Goal: Transaction & Acquisition: Purchase product/service

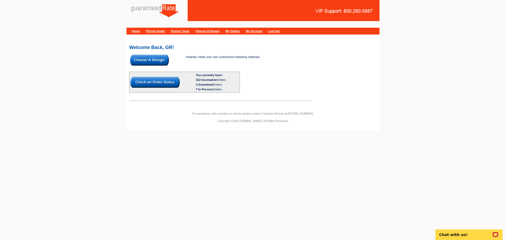
click at [167, 60] on img at bounding box center [149, 60] width 39 height 11
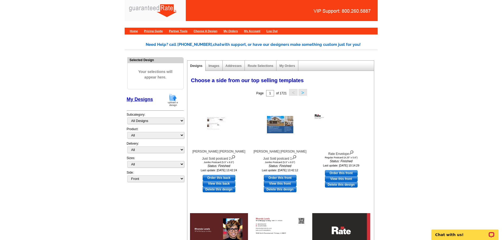
click at [175, 101] on img at bounding box center [173, 99] width 14 height 13
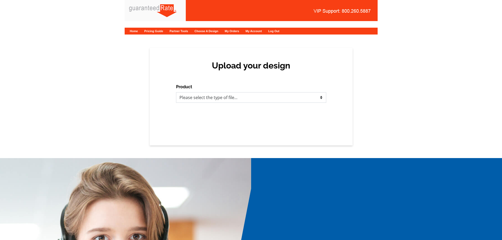
click at [188, 102] on select "Please select the type of file... Postcards Calendars Business Cards Letters an…" at bounding box center [251, 97] width 150 height 11
select select "1"
click at [176, 92] on select "Please select the type of file... Postcards Calendars Business Cards Letters an…" at bounding box center [251, 97] width 150 height 11
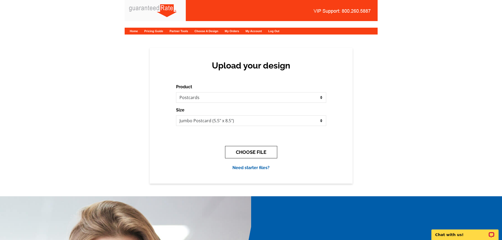
click at [252, 154] on button "CHOOSE FILE" at bounding box center [251, 152] width 52 height 12
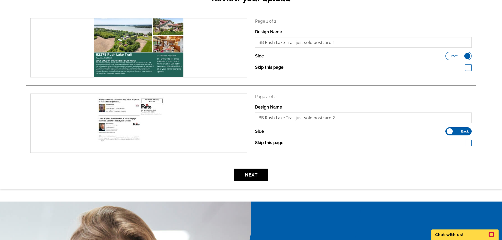
scroll to position [105, 0]
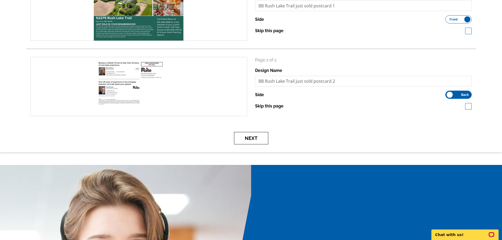
click at [255, 136] on button "Next" at bounding box center [251, 138] width 34 height 12
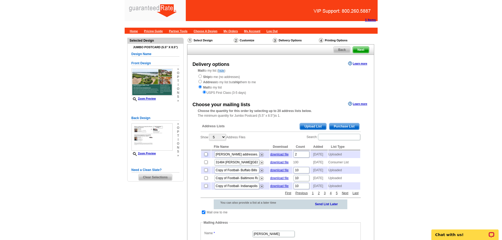
click at [206, 155] on input "checkbox" at bounding box center [205, 154] width 3 height 3
checkbox input "true"
click at [340, 126] on span "Purchase List" at bounding box center [344, 126] width 30 height 6
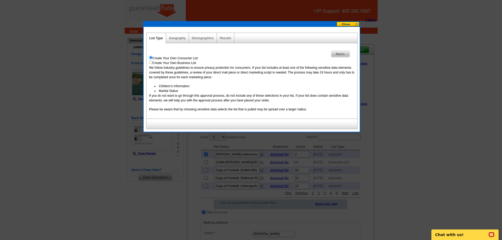
click at [181, 35] on div "Geography" at bounding box center [177, 38] width 23 height 10
click at [179, 38] on link "Geography" at bounding box center [177, 38] width 17 height 4
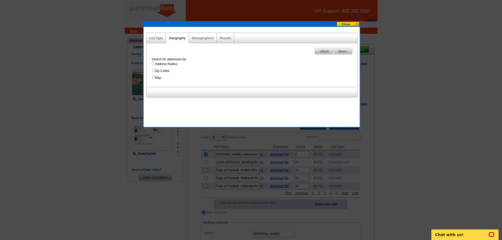
click at [154, 62] on input "Address Radius" at bounding box center [153, 63] width 3 height 3
radio input "true"
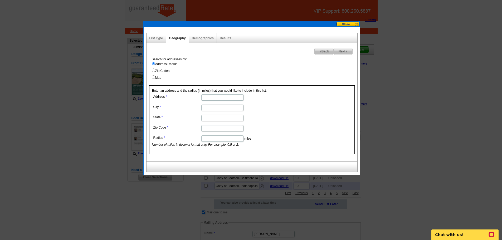
click at [208, 101] on dl "Address City State Zip Code Radius miles Number of miles in decimal format only…" at bounding box center [222, 120] width 140 height 54
click at [207, 97] on input "Address" at bounding box center [222, 97] width 42 height 6
paste input "52275 Rush Lake Trail"
type input "52275 Rush Lake Trail"
click at [222, 109] on input "City" at bounding box center [222, 108] width 42 height 6
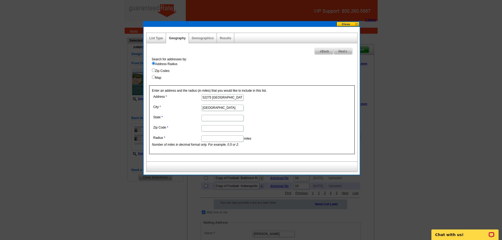
type input "Rush City"
type input "MN"
type input "55069"
click at [203, 140] on input "Radius" at bounding box center [222, 138] width 42 height 6
type input "1"
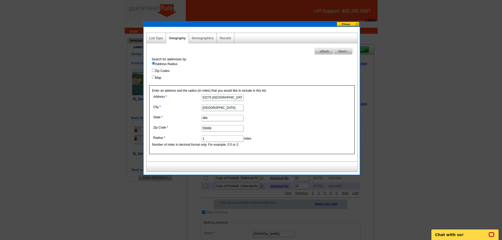
drag, startPoint x: 290, startPoint y: 118, endPoint x: 274, endPoint y: 106, distance: 19.5
click at [290, 118] on dd "MN" at bounding box center [222, 118] width 140 height 8
click at [223, 38] on link "Results" at bounding box center [225, 38] width 11 height 4
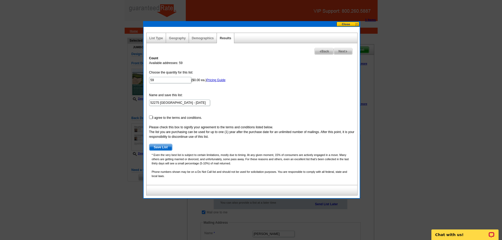
click at [170, 36] on div "Geography" at bounding box center [177, 38] width 23 height 10
click at [177, 38] on link "Geography" at bounding box center [177, 38] width 17 height 4
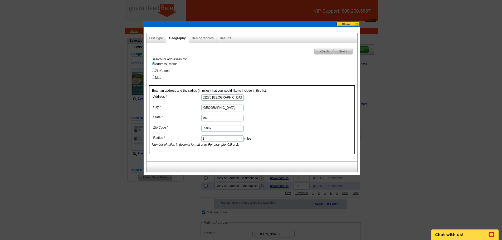
click at [213, 133] on dl "Address 52275 Rush Lake Trail City Rush City State MN Zip Code 55069 Radius 1 m…" at bounding box center [222, 120] width 140 height 54
click at [212, 138] on input "1" at bounding box center [222, 138] width 42 height 6
type input "1.3"
drag, startPoint x: 236, startPoint y: 51, endPoint x: 225, endPoint y: 41, distance: 14.7
click at [236, 51] on div "Next Back Search for addresses by: Address Radius Zip Codes Map Enter an addres…" at bounding box center [251, 102] width 211 height 118
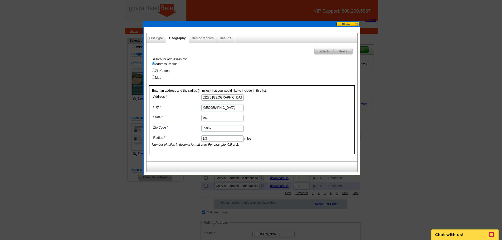
click at [223, 35] on div "Results" at bounding box center [225, 38] width 17 height 10
click at [223, 37] on link "Results" at bounding box center [225, 38] width 11 height 4
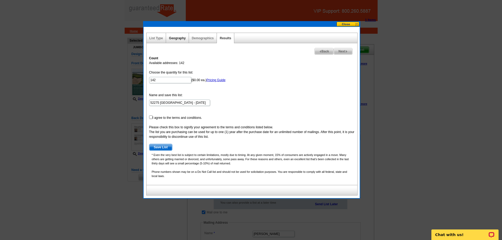
click at [172, 38] on link "Geography" at bounding box center [177, 38] width 17 height 4
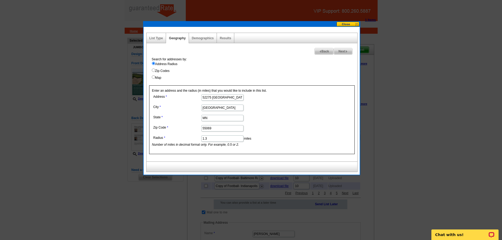
click at [210, 140] on input "1.3" at bounding box center [222, 138] width 42 height 6
type input "1.2"
click at [210, 65] on label "Address Radius" at bounding box center [255, 64] width 206 height 5
click at [155, 65] on input "Address Radius" at bounding box center [153, 63] width 3 height 3
click at [220, 38] on link "Results" at bounding box center [225, 38] width 11 height 4
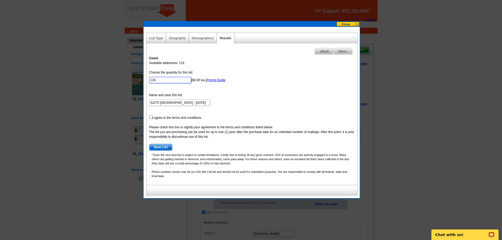
click at [160, 82] on input "116" at bounding box center [170, 80] width 42 height 6
type input "100"
click at [177, 39] on link "Geography" at bounding box center [177, 38] width 17 height 4
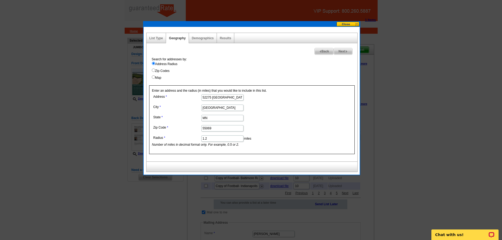
click at [213, 136] on input "1.2" at bounding box center [222, 138] width 42 height 6
type input "1.1"
click at [226, 42] on div "Results" at bounding box center [225, 38] width 17 height 10
click at [226, 40] on link "Results" at bounding box center [225, 38] width 11 height 4
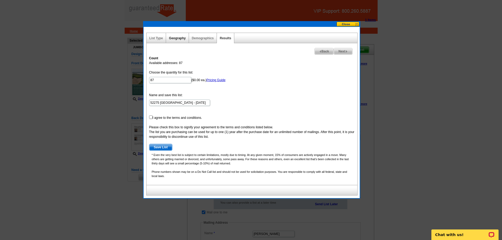
click at [173, 38] on link "Geography" at bounding box center [177, 38] width 17 height 4
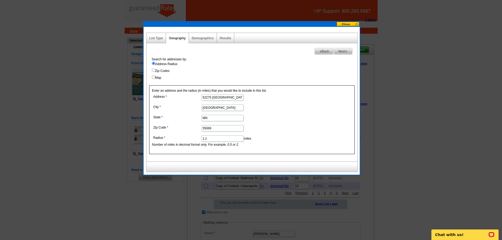
click at [213, 140] on input "1.1" at bounding box center [222, 138] width 42 height 6
type input "1.15"
click at [215, 38] on div "Demographics" at bounding box center [203, 38] width 28 height 10
click at [221, 36] on link "Results" at bounding box center [225, 38] width 11 height 4
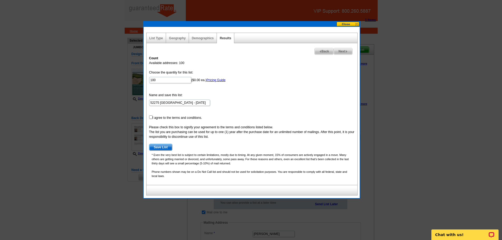
click at [151, 119] on form "Choose the quantity for this list: 100 ($0.00 ea.) Pricing Guide Name and save …" at bounding box center [252, 110] width 206 height 81
click at [150, 118] on input "checkbox" at bounding box center [150, 116] width 3 height 3
checkbox input "true"
click at [157, 149] on span "Save List" at bounding box center [160, 147] width 23 height 6
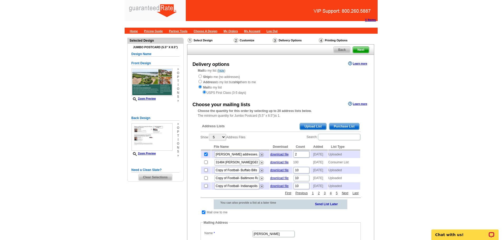
click at [202, 214] on input "checkbox" at bounding box center [203, 212] width 3 height 3
checkbox input "false"
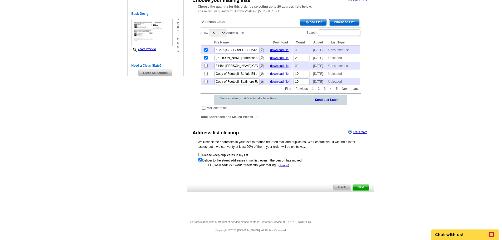
scroll to position [116, 0]
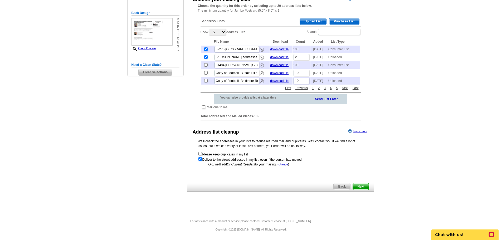
click at [363, 187] on span "Next" at bounding box center [361, 186] width 16 height 6
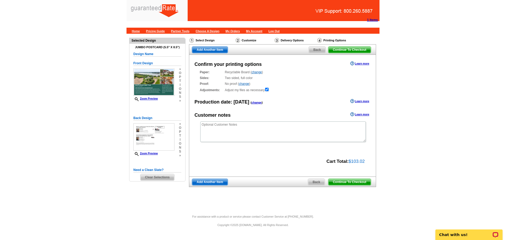
click at [345, 183] on span "Continue To Checkout" at bounding box center [349, 182] width 42 height 6
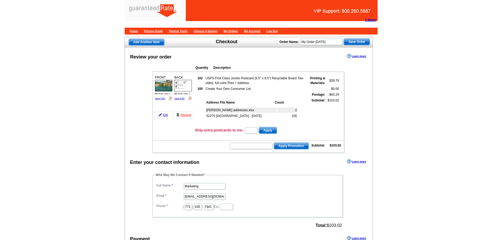
click at [190, 186] on input "Marketing" at bounding box center [204, 186] width 42 height 6
type input "[PERSON_NAME]"
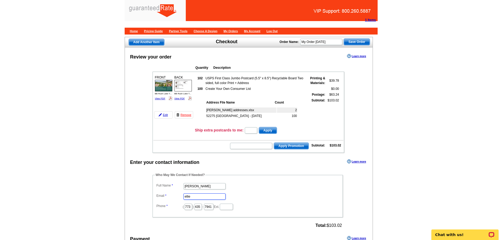
type input "[PERSON_NAME][EMAIL_ADDRESS][PERSON_NAME][DOMAIN_NAME]"
type input "630"
type input "487"
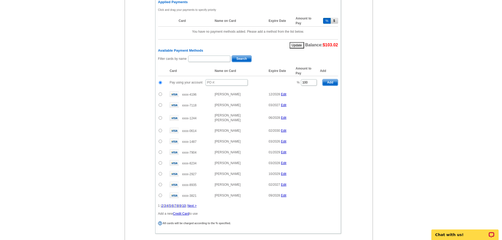
scroll to position [272, 0]
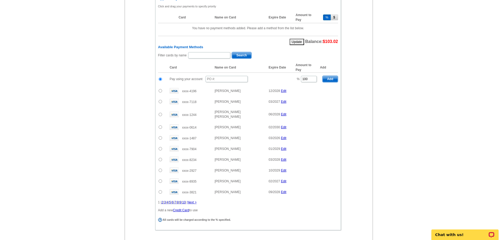
type input "3633"
click at [216, 77] on input "text" at bounding box center [227, 79] width 42 height 6
type input "412_82625_EF"
click at [235, 79] on input "412_82625_EF" at bounding box center [227, 79] width 42 height 6
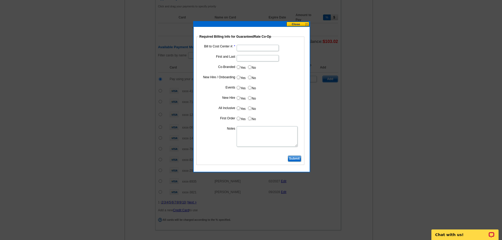
click at [239, 46] on input "Bill to Cost Center #:" at bounding box center [258, 48] width 42 height 6
click at [243, 48] on input "15-1" at bounding box center [258, 48] width 42 height 6
type input "1501"
click at [255, 64] on dl "Bill to Cost Center #: 1501 First and Last Co-Branded Yes No Cost paid by cobra…" at bounding box center [250, 98] width 103 height 111
click at [251, 61] on input "First and Last" at bounding box center [258, 58] width 42 height 6
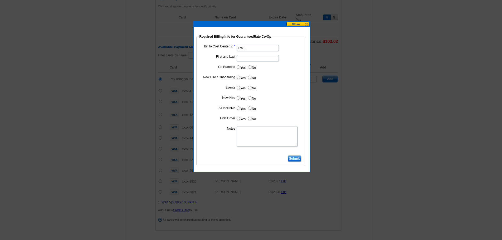
type input "Tony Zerwas"
drag, startPoint x: 241, startPoint y: 66, endPoint x: 252, endPoint y: 78, distance: 16.2
click at [241, 67] on label "Yes" at bounding box center [241, 67] width 10 height 6
click at [239, 66] on input "Yes" at bounding box center [238, 66] width 3 height 3
radio input "true"
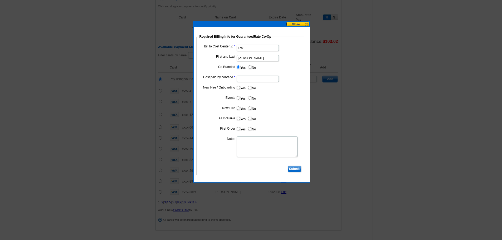
drag, startPoint x: 263, startPoint y: 79, endPoint x: 263, endPoint y: 82, distance: 2.7
click at [263, 79] on input "Cost paid by cobrand" at bounding box center [258, 79] width 42 height 6
type input "50%"
drag, startPoint x: 252, startPoint y: 87, endPoint x: 252, endPoint y: 90, distance: 3.2
click at [252, 87] on label "No" at bounding box center [251, 88] width 8 height 6
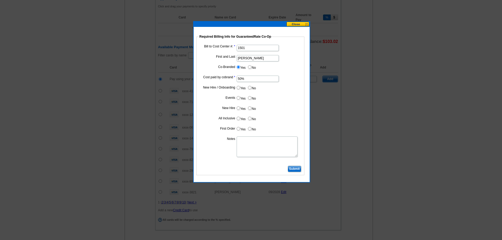
click at [251, 87] on input "No" at bounding box center [249, 87] width 3 height 3
radio input "true"
click at [252, 95] on label "No" at bounding box center [251, 98] width 8 height 6
click at [251, 96] on input "No" at bounding box center [249, 97] width 3 height 3
radio input "true"
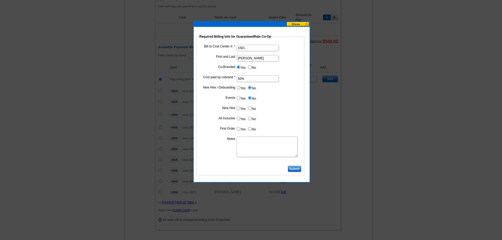
click at [256, 107] on dd "Yes No" at bounding box center [250, 109] width 103 height 8
click at [252, 116] on label "No" at bounding box center [251, 118] width 8 height 6
click at [251, 117] on input "No" at bounding box center [249, 118] width 3 height 3
radio input "true"
drag, startPoint x: 252, startPoint y: 109, endPoint x: 252, endPoint y: 119, distance: 9.8
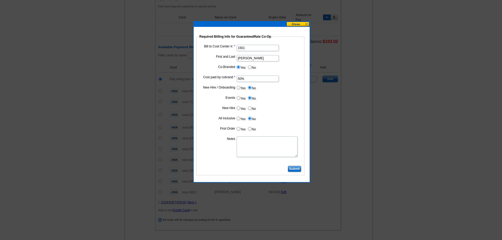
click at [252, 109] on label "No" at bounding box center [251, 108] width 8 height 6
click at [251, 109] on input "No" at bounding box center [249, 107] width 3 height 3
radio input "true"
click at [252, 130] on label "No" at bounding box center [251, 129] width 8 height 6
click at [251, 130] on input "No" at bounding box center [249, 128] width 3 height 3
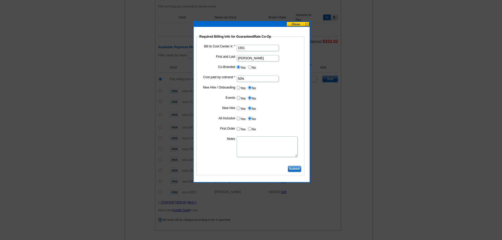
radio input "true"
click at [250, 149] on textarea "Notes" at bounding box center [267, 146] width 61 height 21
type textarea "bill to cost center"
click at [298, 166] on input "Submit" at bounding box center [294, 169] width 13 height 6
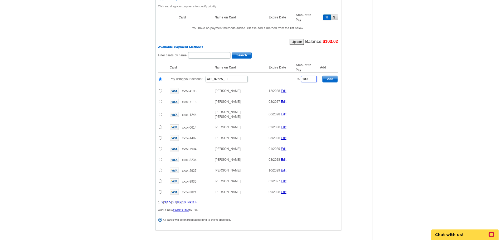
drag, startPoint x: 310, startPoint y: 80, endPoint x: 205, endPoint y: 68, distance: 105.8
click at [205, 68] on table "Card Name on Card Expire Date Amount to Pay Add Pay using your account 412_8262…" at bounding box center [248, 129] width 180 height 135
drag, startPoint x: 325, startPoint y: 80, endPoint x: 334, endPoint y: 84, distance: 9.6
click at [325, 80] on span "Add" at bounding box center [329, 79] width 15 height 6
type input "100"
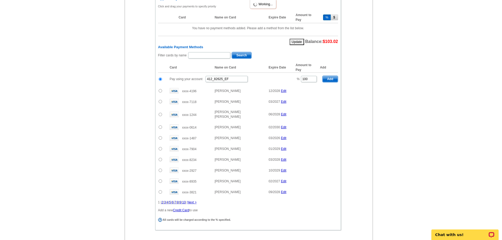
radio input "false"
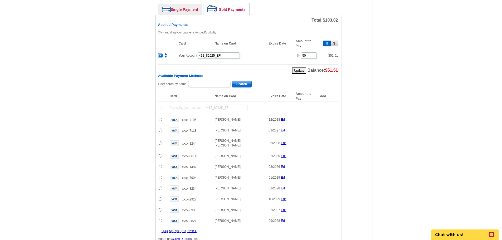
scroll to position [246, 0]
click at [199, 86] on input "text" at bounding box center [209, 84] width 42 height 6
type input "boyce"
click at [237, 82] on span "Search" at bounding box center [241, 84] width 19 height 6
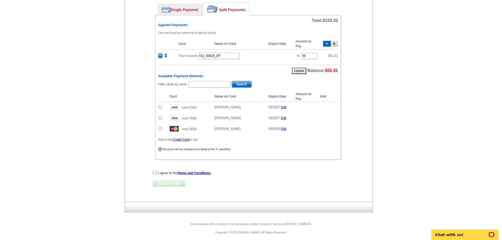
click at [158, 127] on td at bounding box center [162, 128] width 9 height 11
click at [160, 128] on input "radio" at bounding box center [160, 128] width 3 height 3
click at [333, 130] on span "Add" at bounding box center [329, 129] width 15 height 6
radio input "false"
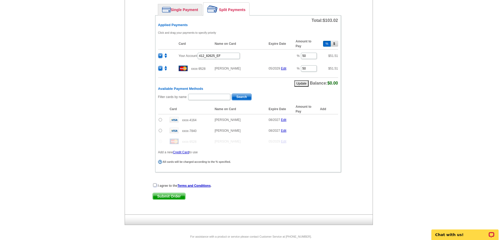
click at [154, 187] on input "checkbox" at bounding box center [154, 184] width 3 height 3
checkbox input "true"
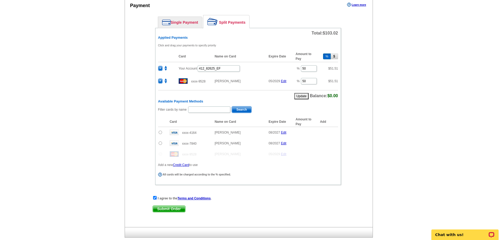
scroll to position [262, 0]
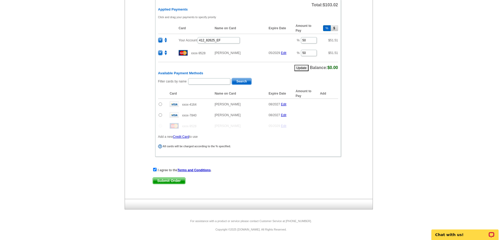
click at [174, 180] on span "Submit Order" at bounding box center [169, 181] width 32 height 6
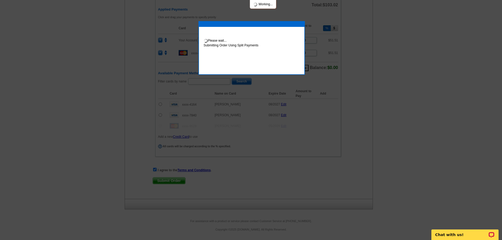
scroll to position [288, 0]
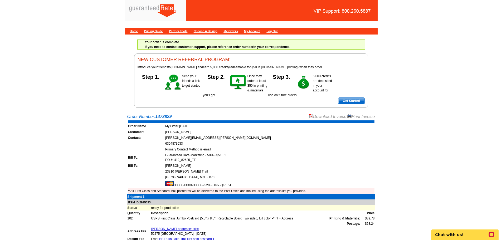
click at [322, 119] on div "Download Invoice | Print Invoice" at bounding box center [342, 117] width 66 height 6
click at [320, 115] on link "Download Invoice" at bounding box center [327, 116] width 37 height 4
